Goal: Task Accomplishment & Management: Manage account settings

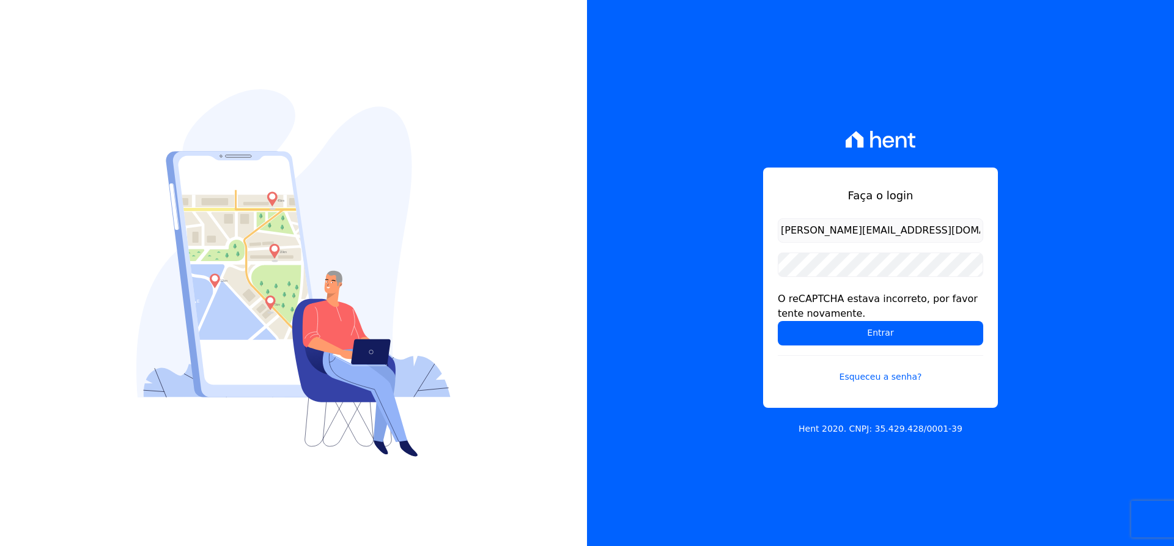
click at [948, 221] on input "michael@ribeirocervantes.com.br" at bounding box center [880, 230] width 205 height 24
click at [861, 339] on input "Entrar" at bounding box center [880, 333] width 205 height 24
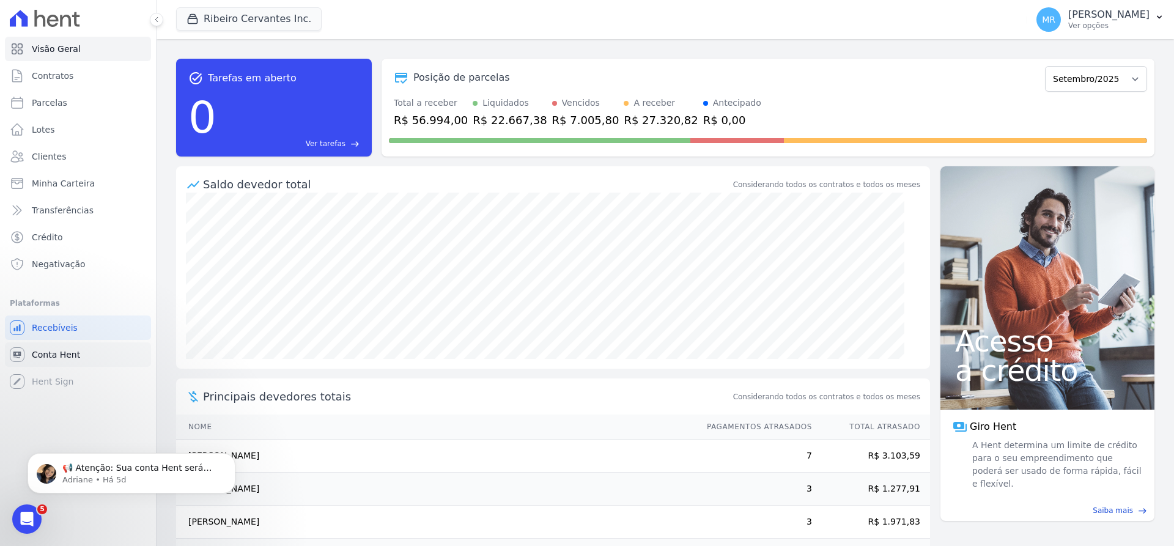
click at [55, 352] on span "Conta Hent" at bounding box center [56, 354] width 48 height 12
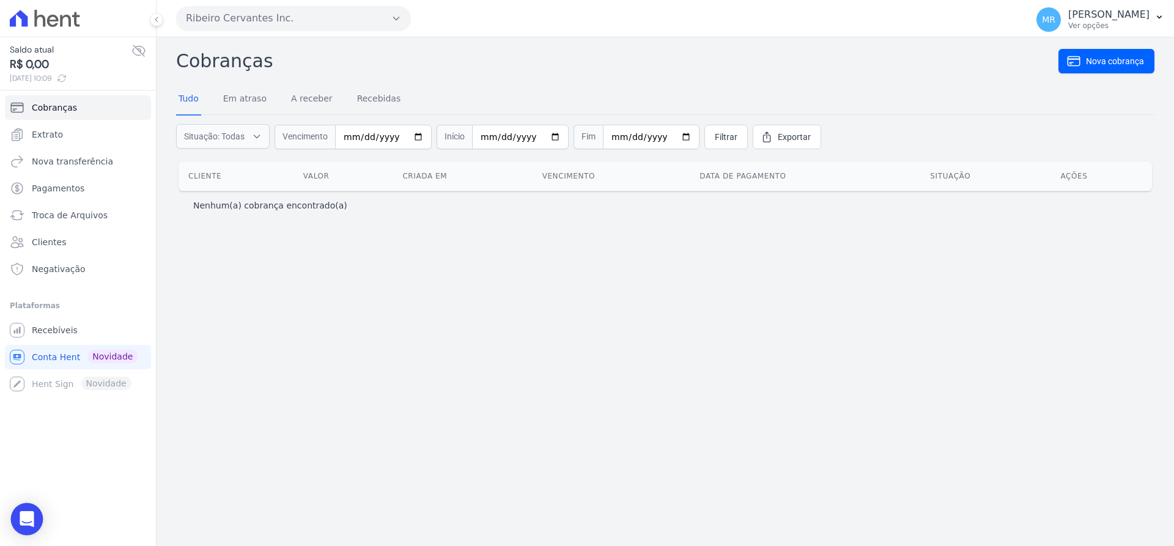
click at [38, 520] on div "Open Intercom Messenger" at bounding box center [27, 519] width 32 height 32
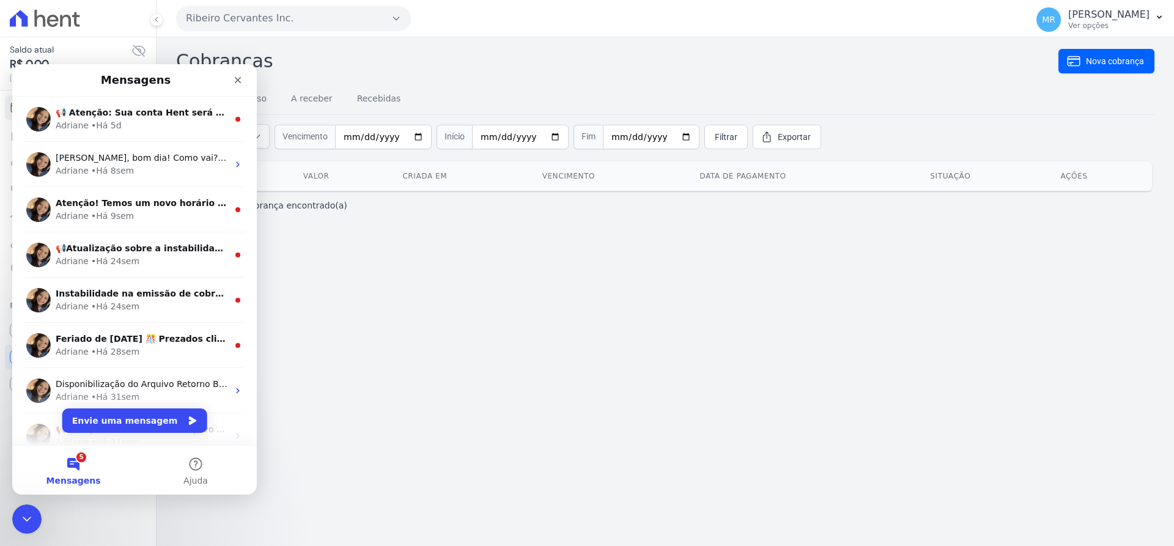
click at [377, 315] on div "Cobranças Nova cobrança Tudo Em atraso A receber Recebidas Situação: Todas Em a…" at bounding box center [665, 291] width 1017 height 509
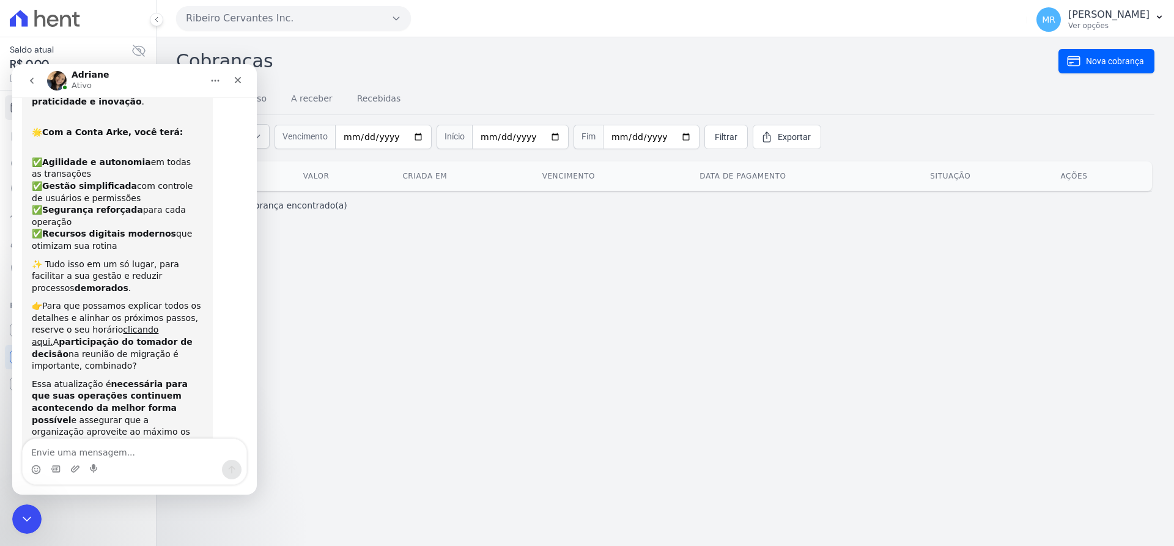
scroll to position [103, 0]
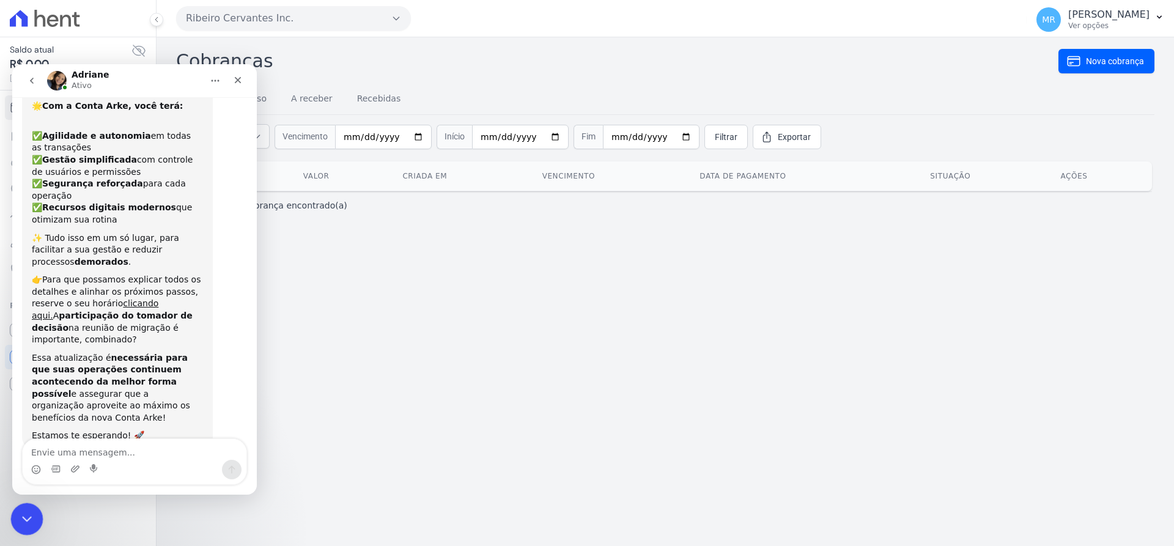
click at [28, 520] on icon "Encerramento do Messenger da Intercom" at bounding box center [25, 517] width 15 height 15
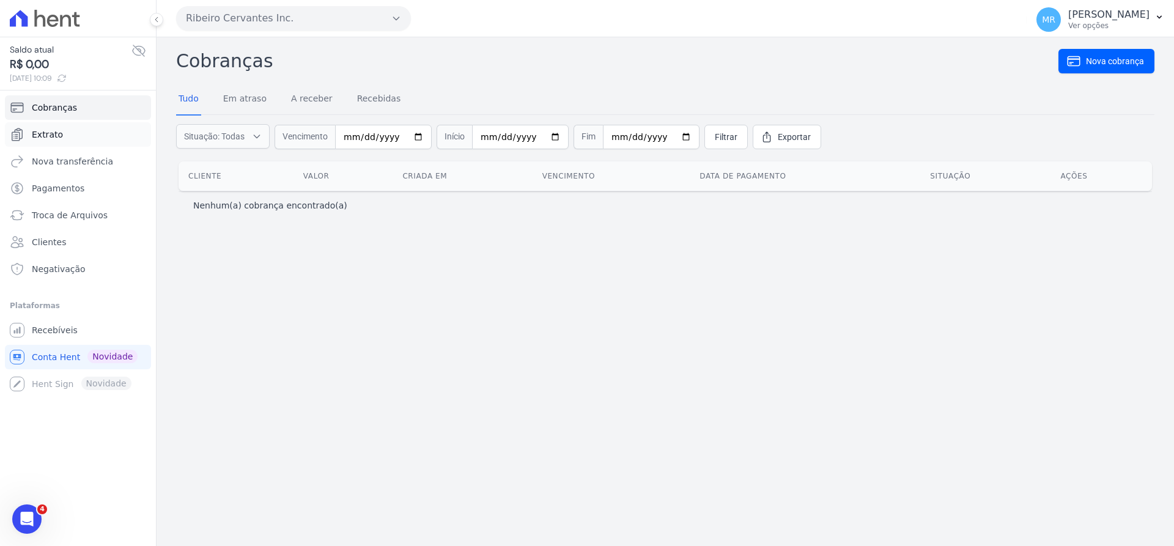
scroll to position [0, 0]
click at [64, 138] on link "Extrato" at bounding box center [78, 134] width 146 height 24
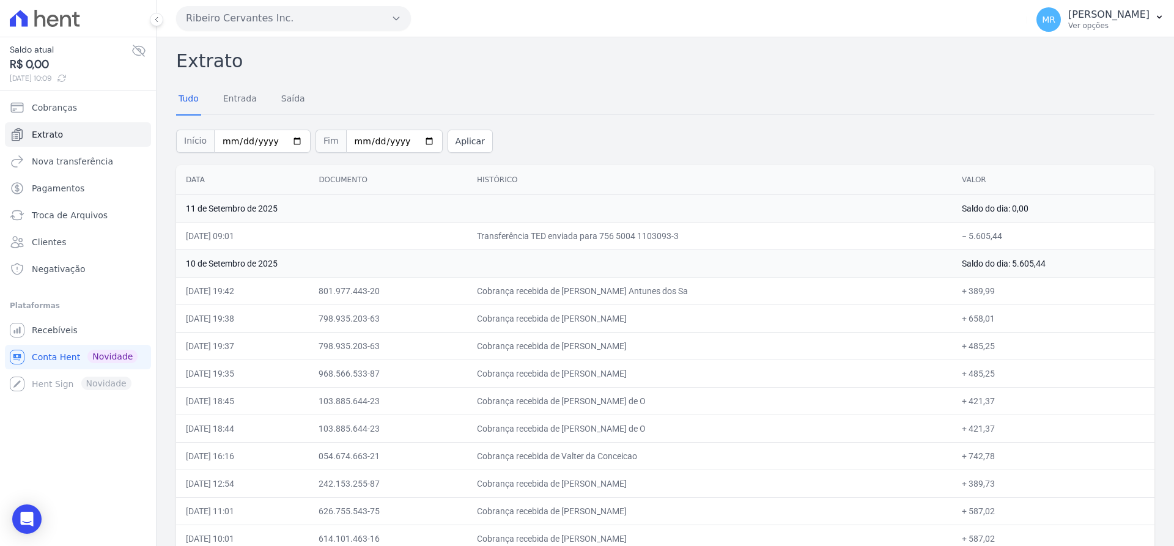
click at [67, 79] on icon at bounding box center [62, 78] width 10 height 10
click at [62, 76] on icon at bounding box center [58, 78] width 7 height 7
click at [63, 83] on icon at bounding box center [58, 78] width 10 height 10
click at [65, 81] on icon at bounding box center [61, 78] width 10 height 10
click at [79, 73] on span "[DATE] 10:41" at bounding box center [71, 78] width 122 height 11
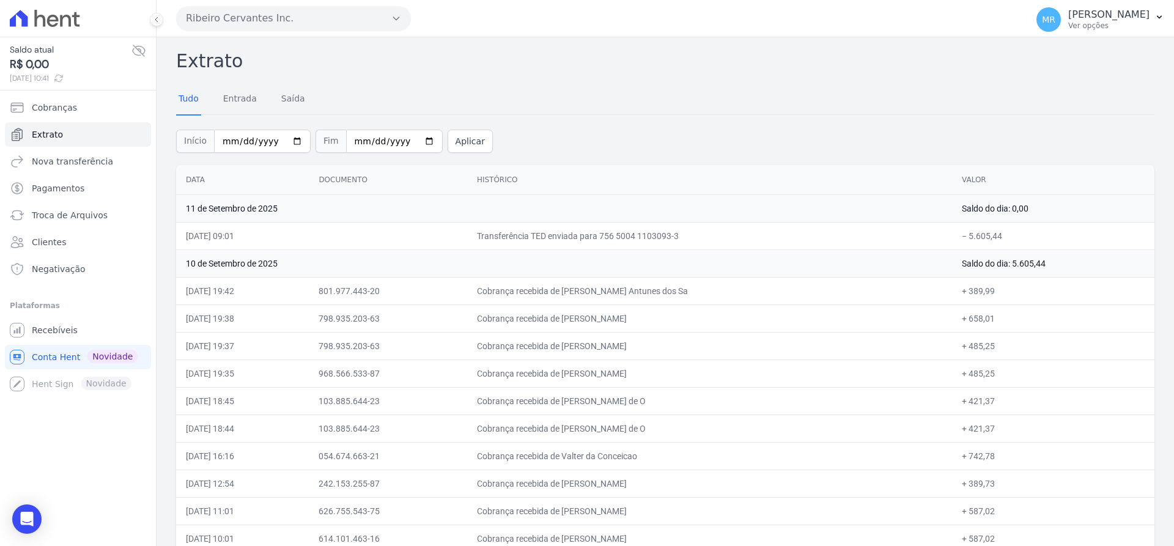
click at [64, 76] on icon at bounding box center [59, 78] width 10 height 10
